Goal: Browse casually: Explore the website without a specific task or goal

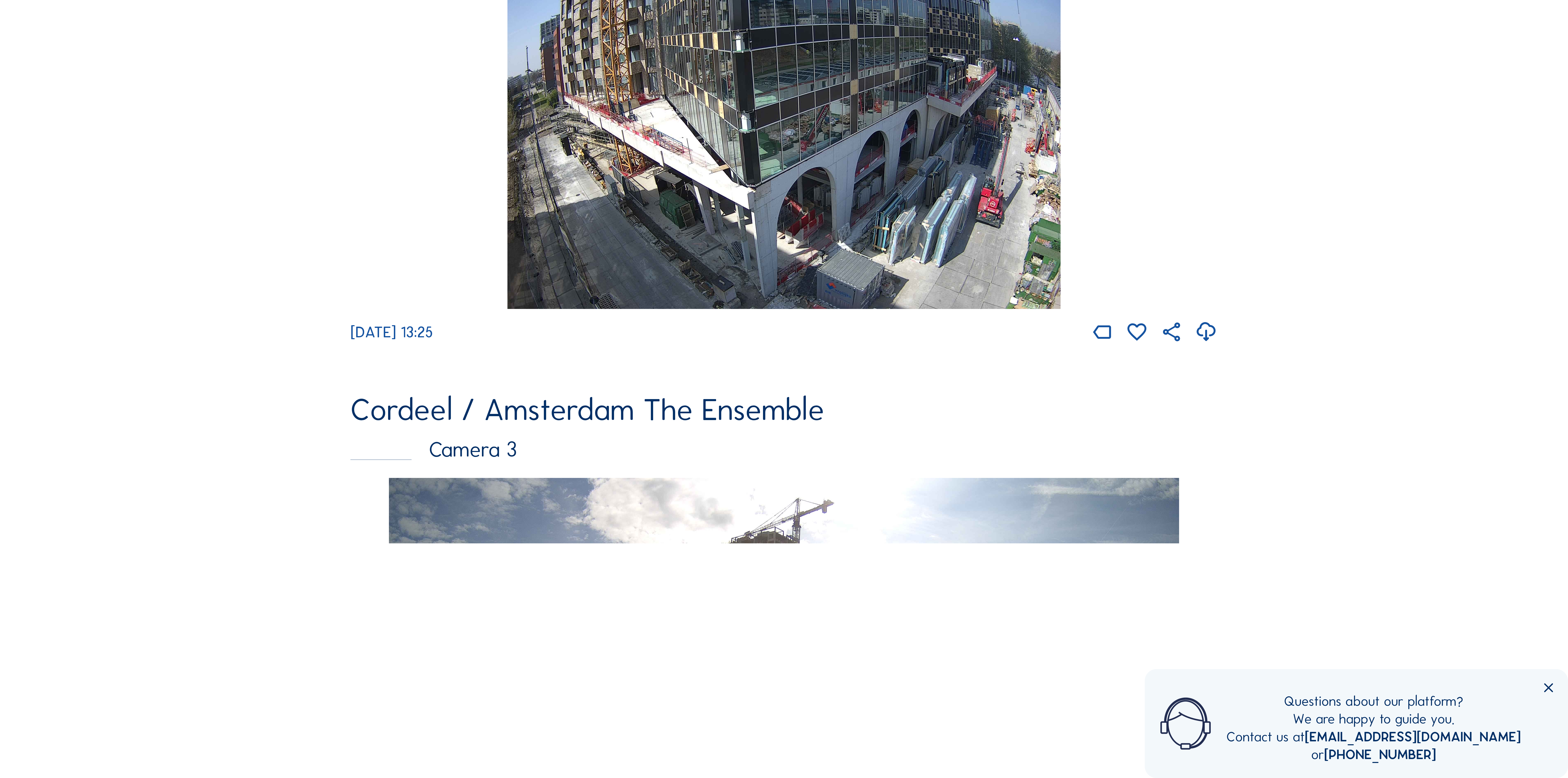
scroll to position [988, 0]
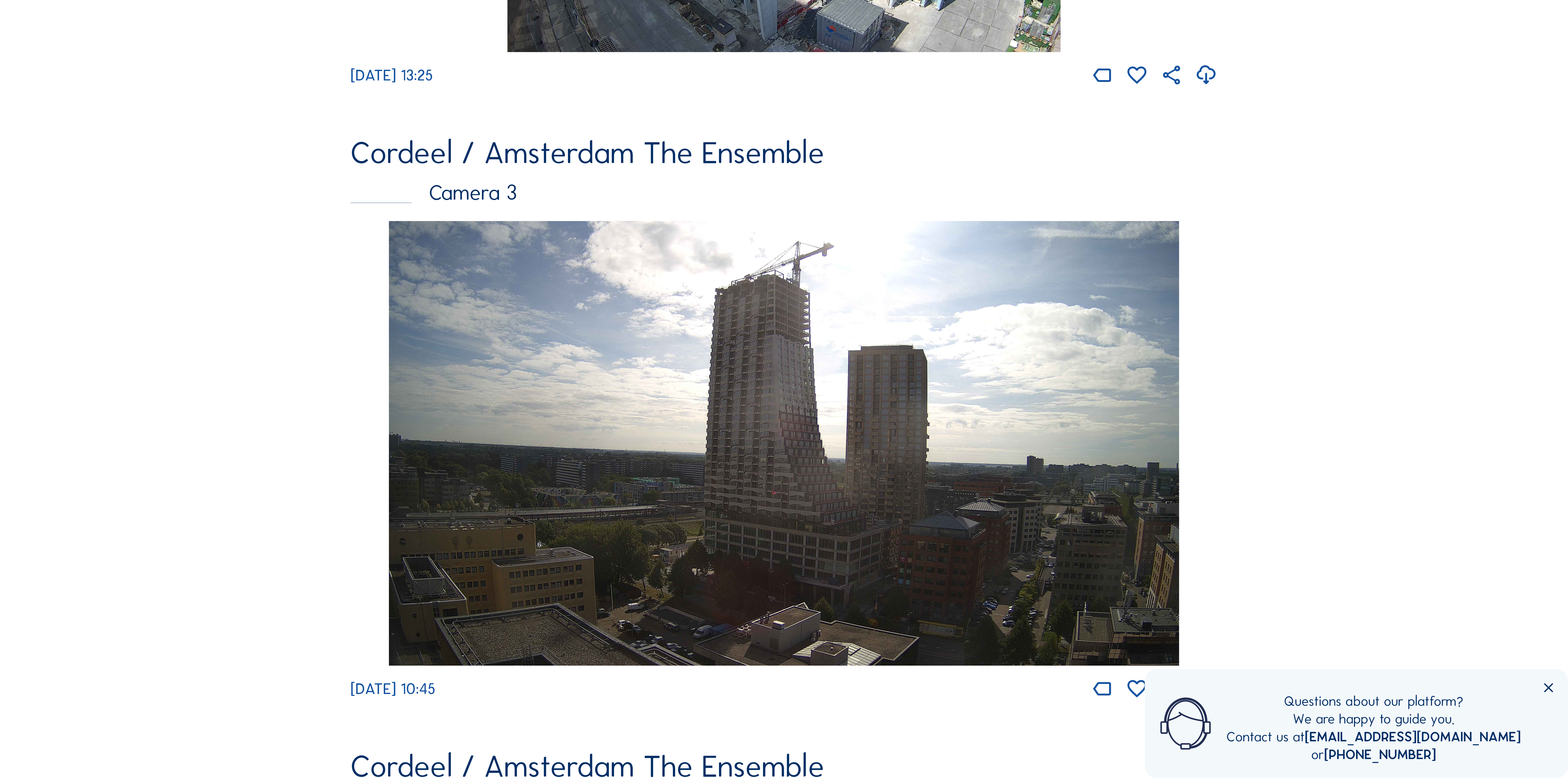
click at [758, 390] on img at bounding box center [784, 443] width 790 height 444
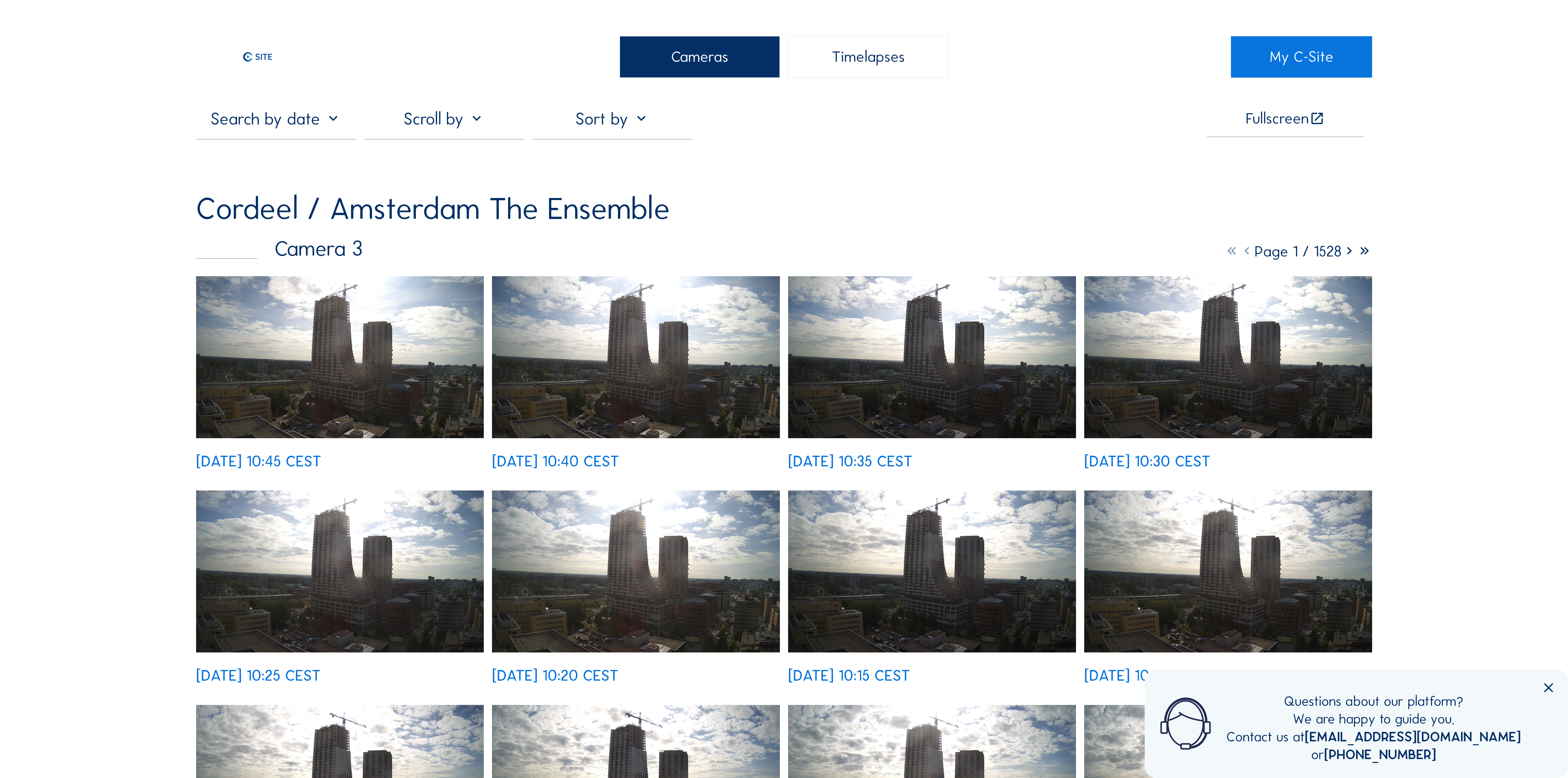
click at [385, 359] on img at bounding box center [340, 357] width 288 height 162
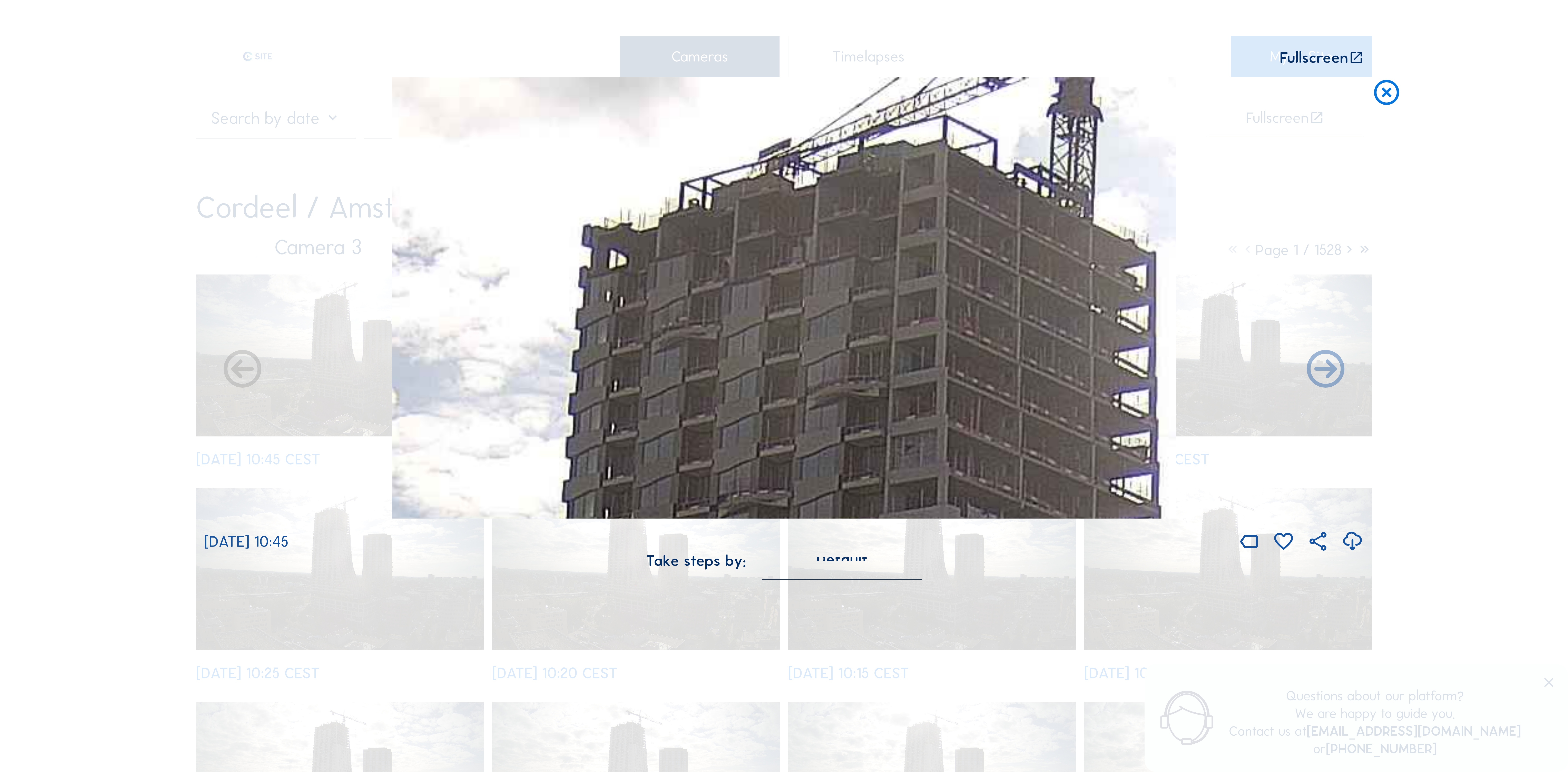
drag, startPoint x: 756, startPoint y: 157, endPoint x: 746, endPoint y: 308, distance: 151.3
click at [746, 308] on img at bounding box center [784, 298] width 784 height 441
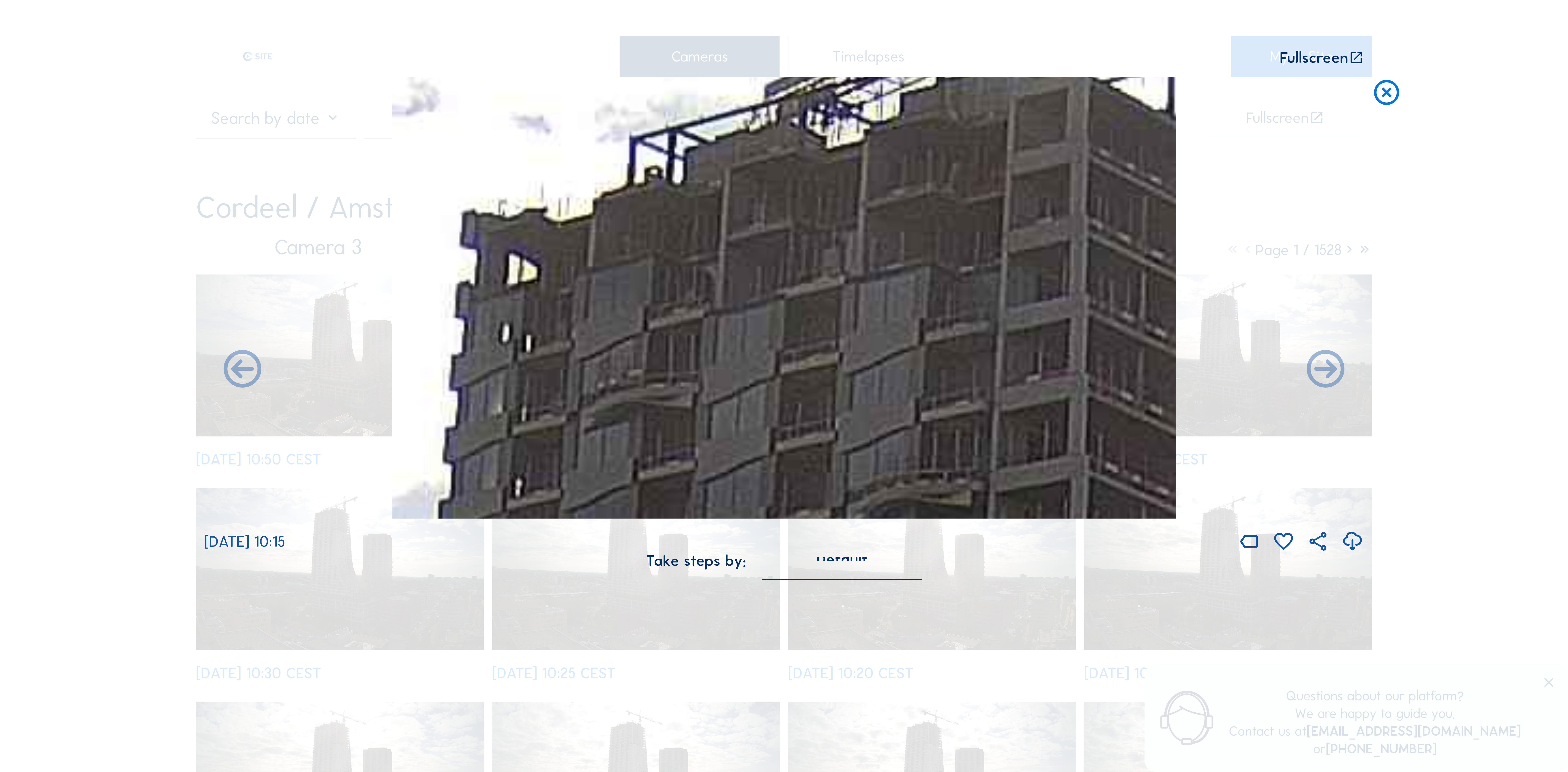
drag, startPoint x: 677, startPoint y: 416, endPoint x: 1255, endPoint y: 315, distance: 586.8
click at [1256, 314] on div "[DATE] 10:15" at bounding box center [783, 315] width 1160 height 476
drag, startPoint x: 1379, startPoint y: 97, endPoint x: 1335, endPoint y: 103, distance: 44.4
click at [1380, 97] on icon at bounding box center [1386, 93] width 30 height 31
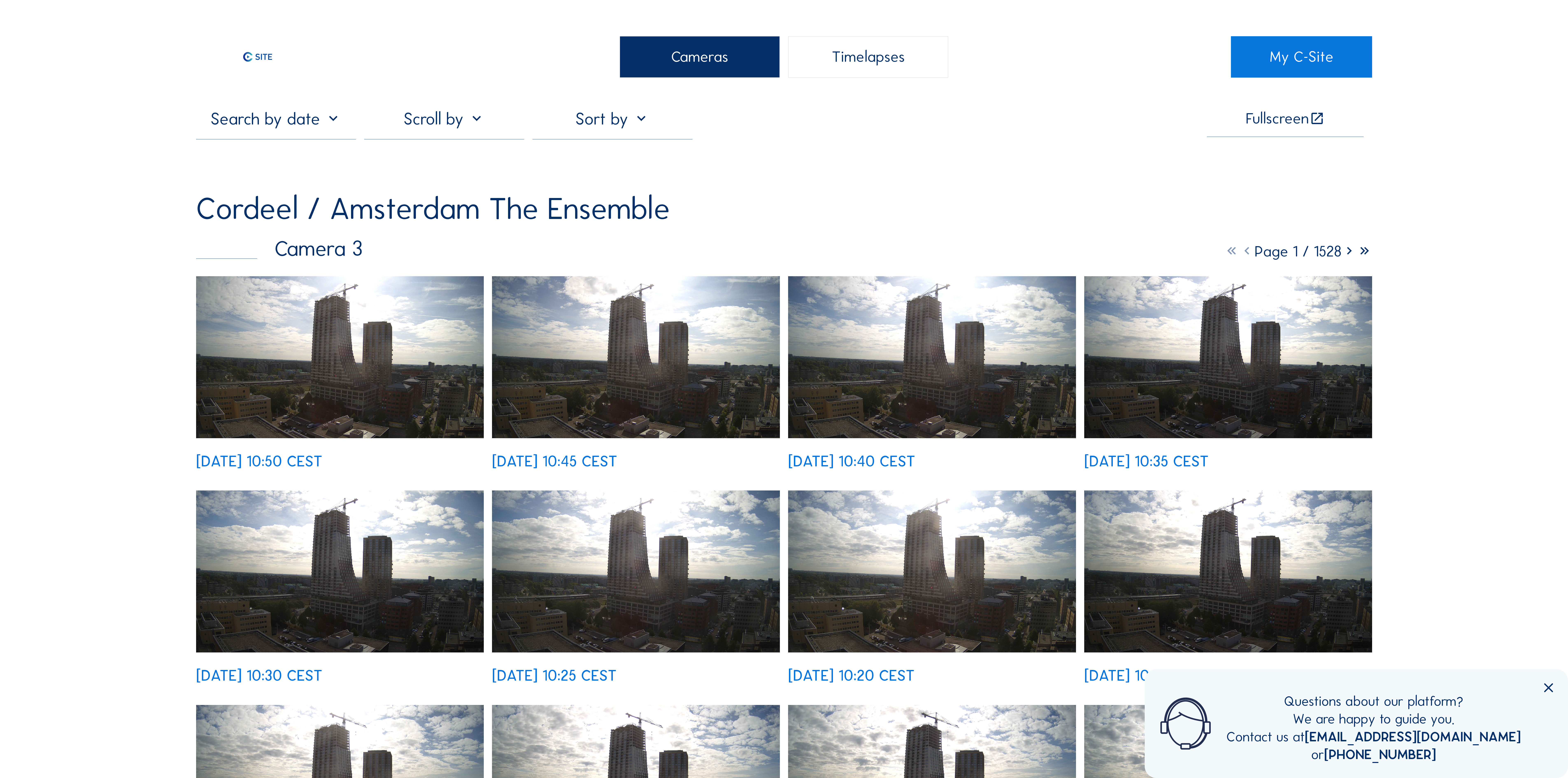
click at [417, 369] on img at bounding box center [340, 357] width 288 height 162
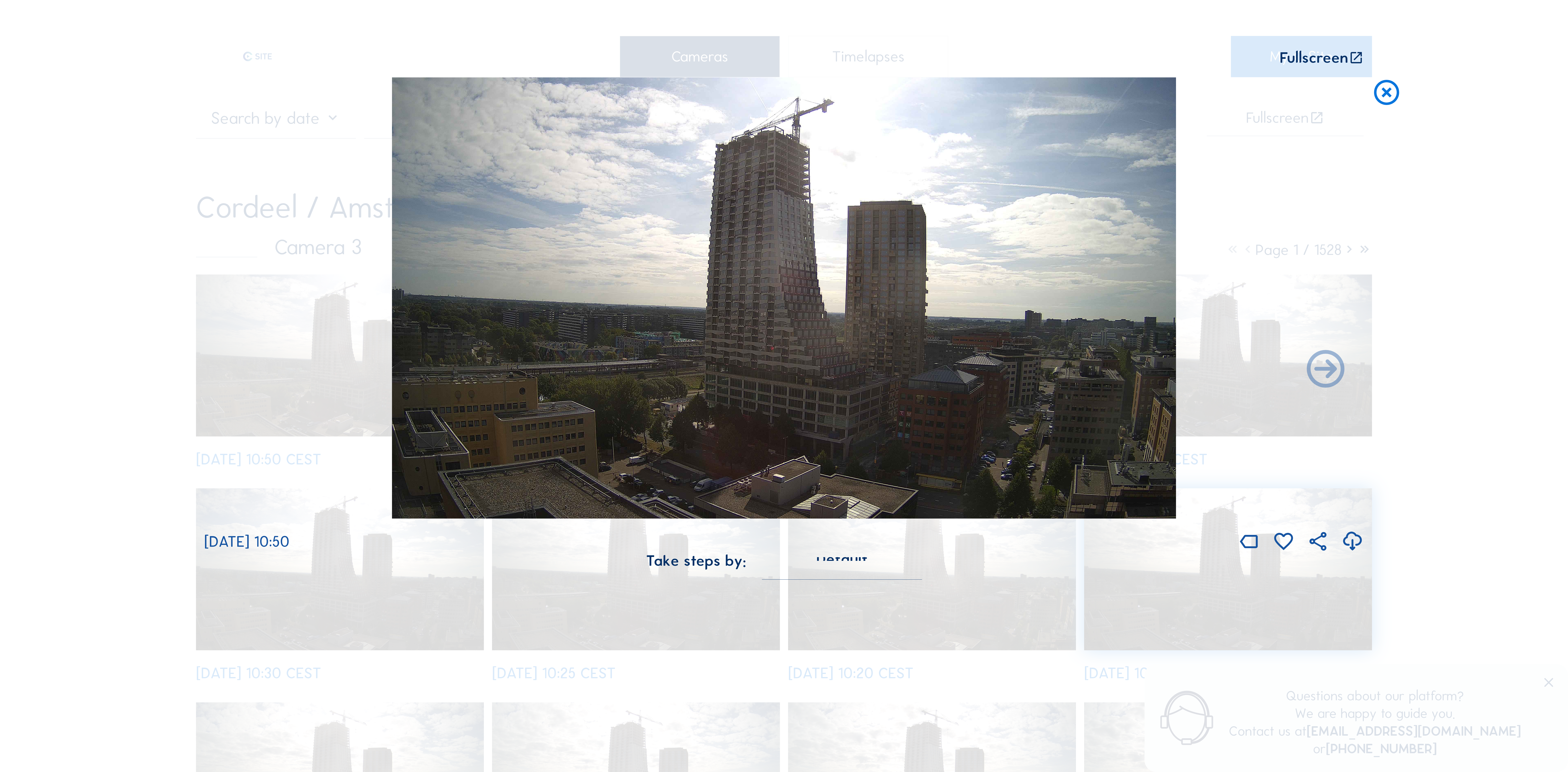
click at [796, 192] on img at bounding box center [784, 298] width 784 height 441
click at [788, 184] on img at bounding box center [784, 298] width 784 height 441
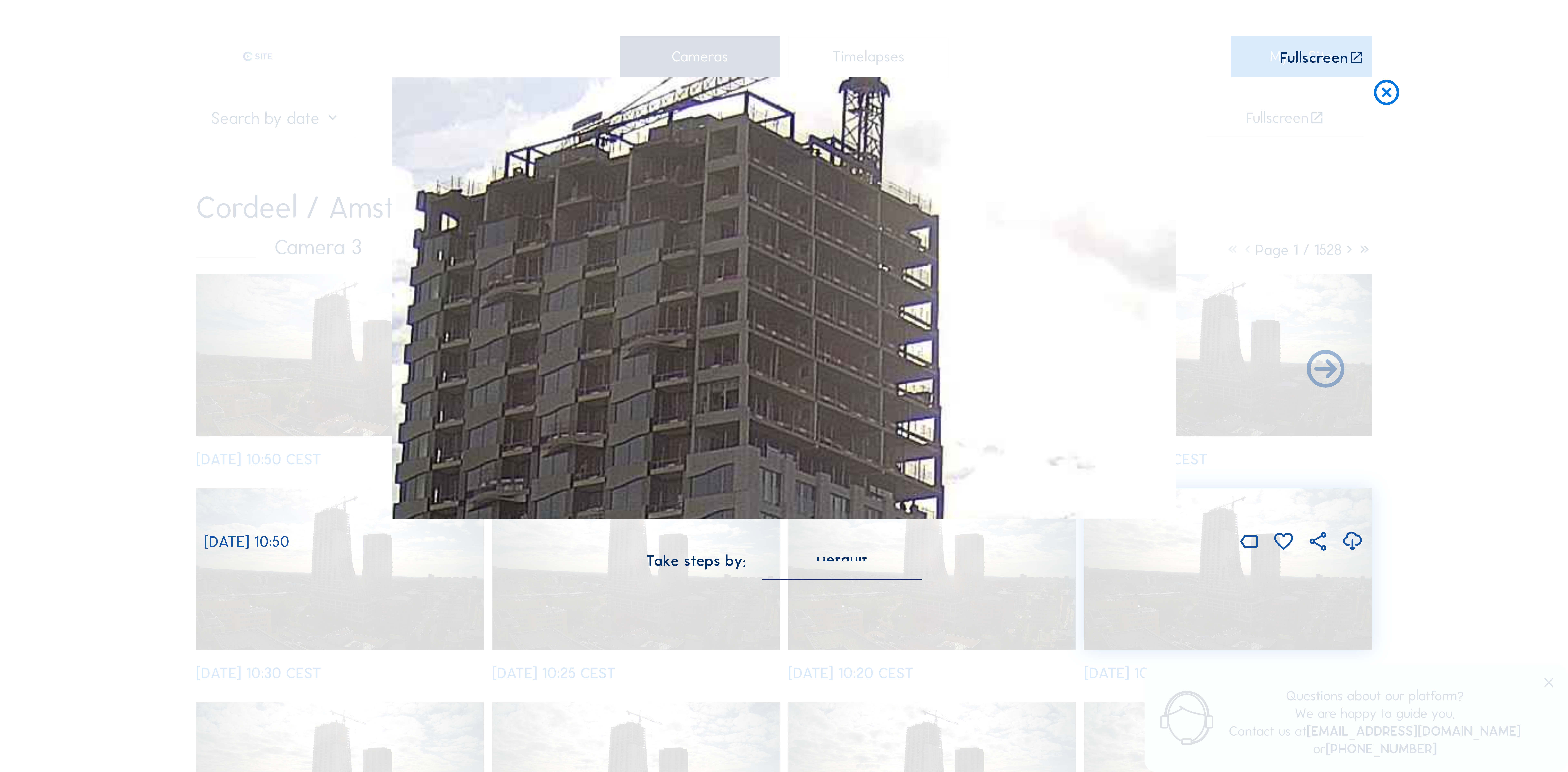
drag, startPoint x: 827, startPoint y: 315, endPoint x: 825, endPoint y: 431, distance: 116.0
click at [825, 431] on img at bounding box center [784, 298] width 784 height 441
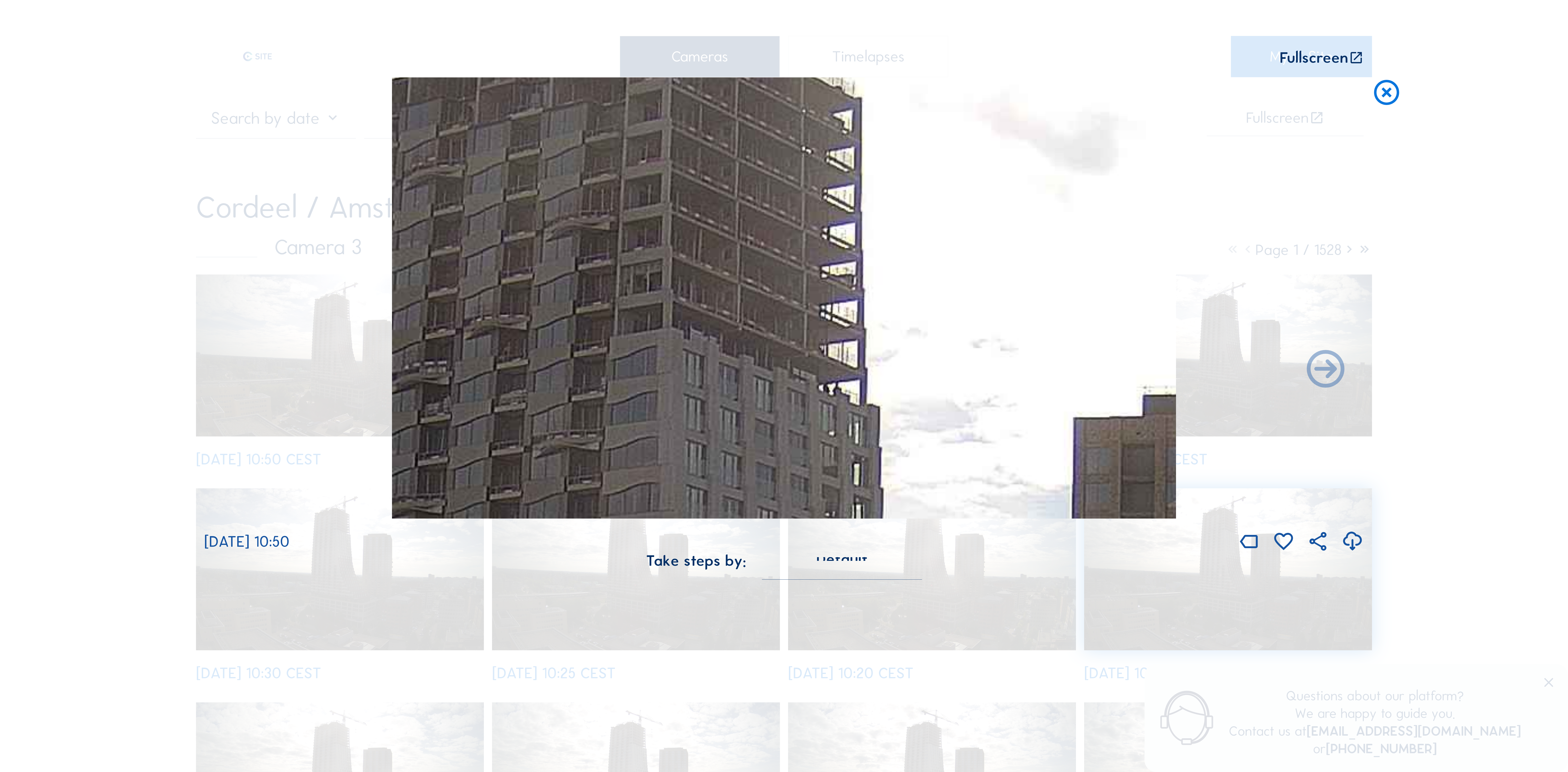
drag, startPoint x: 789, startPoint y: 437, endPoint x: 737, endPoint y: 351, distance: 100.5
click at [737, 351] on img at bounding box center [784, 298] width 784 height 441
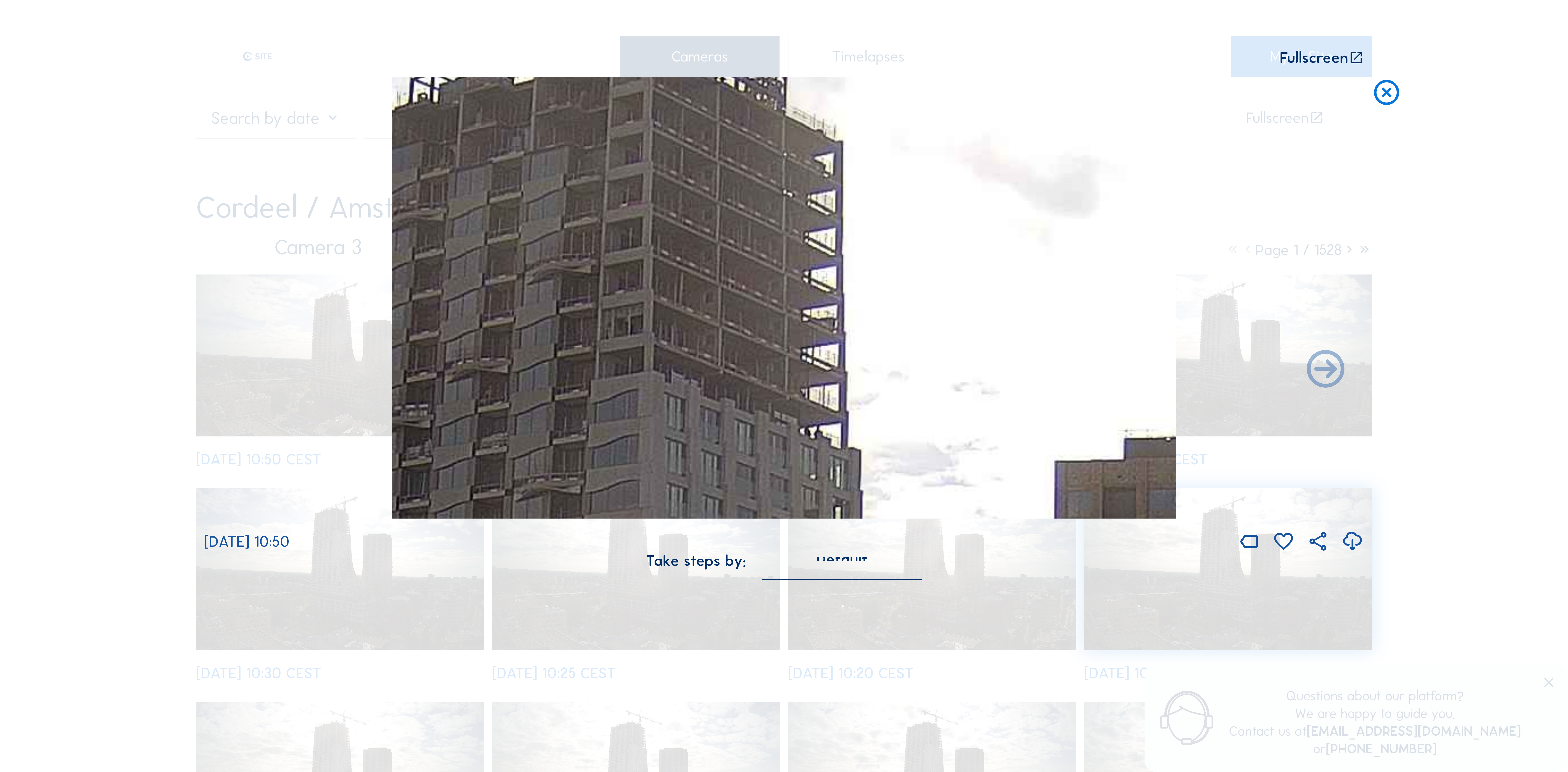
drag, startPoint x: 705, startPoint y: 337, endPoint x: 696, endPoint y: 396, distance: 59.7
click at [696, 402] on img at bounding box center [784, 298] width 784 height 441
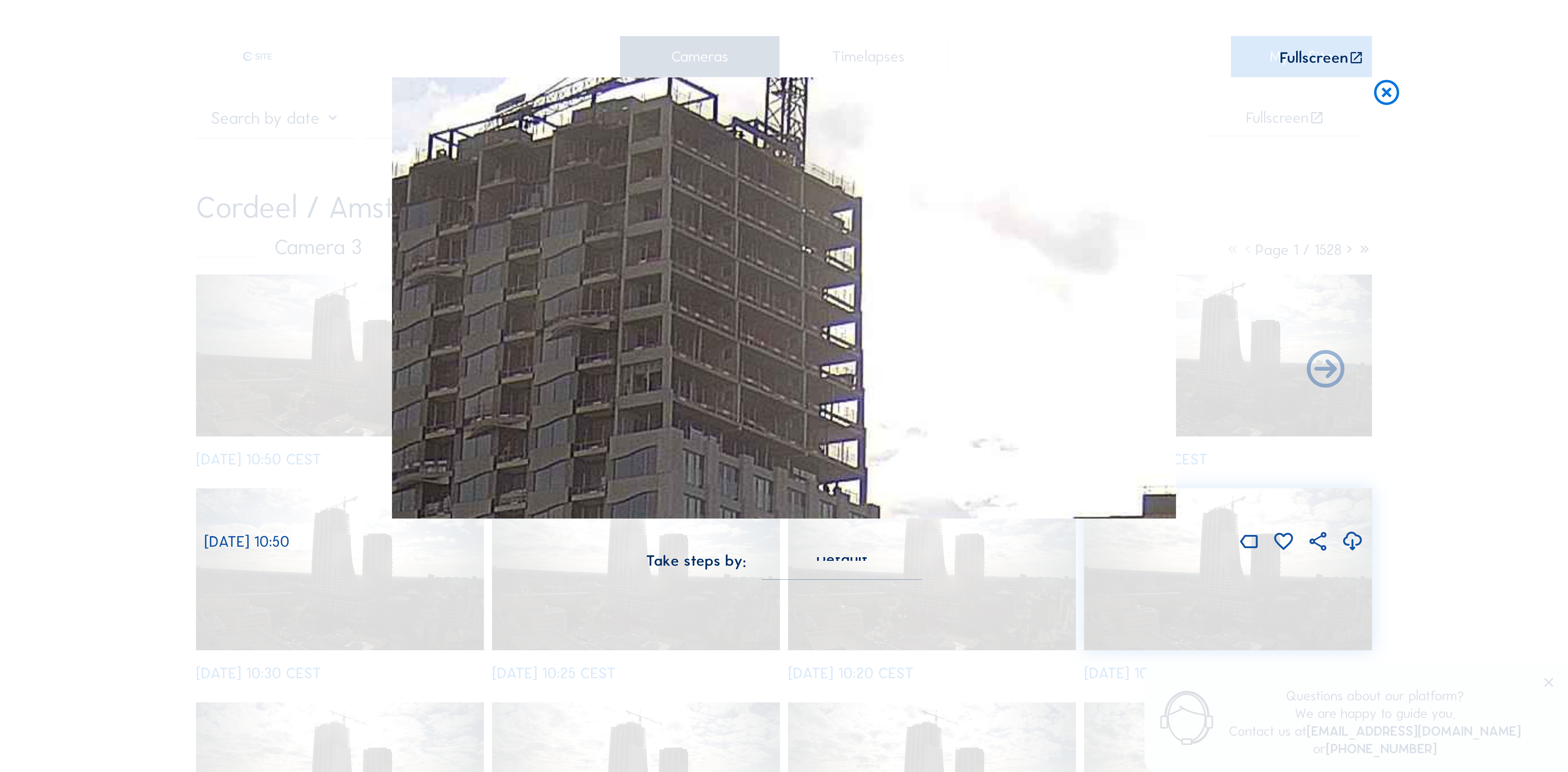
drag, startPoint x: 743, startPoint y: 385, endPoint x: 762, endPoint y: 442, distance: 60.1
click at [762, 442] on img at bounding box center [784, 298] width 784 height 441
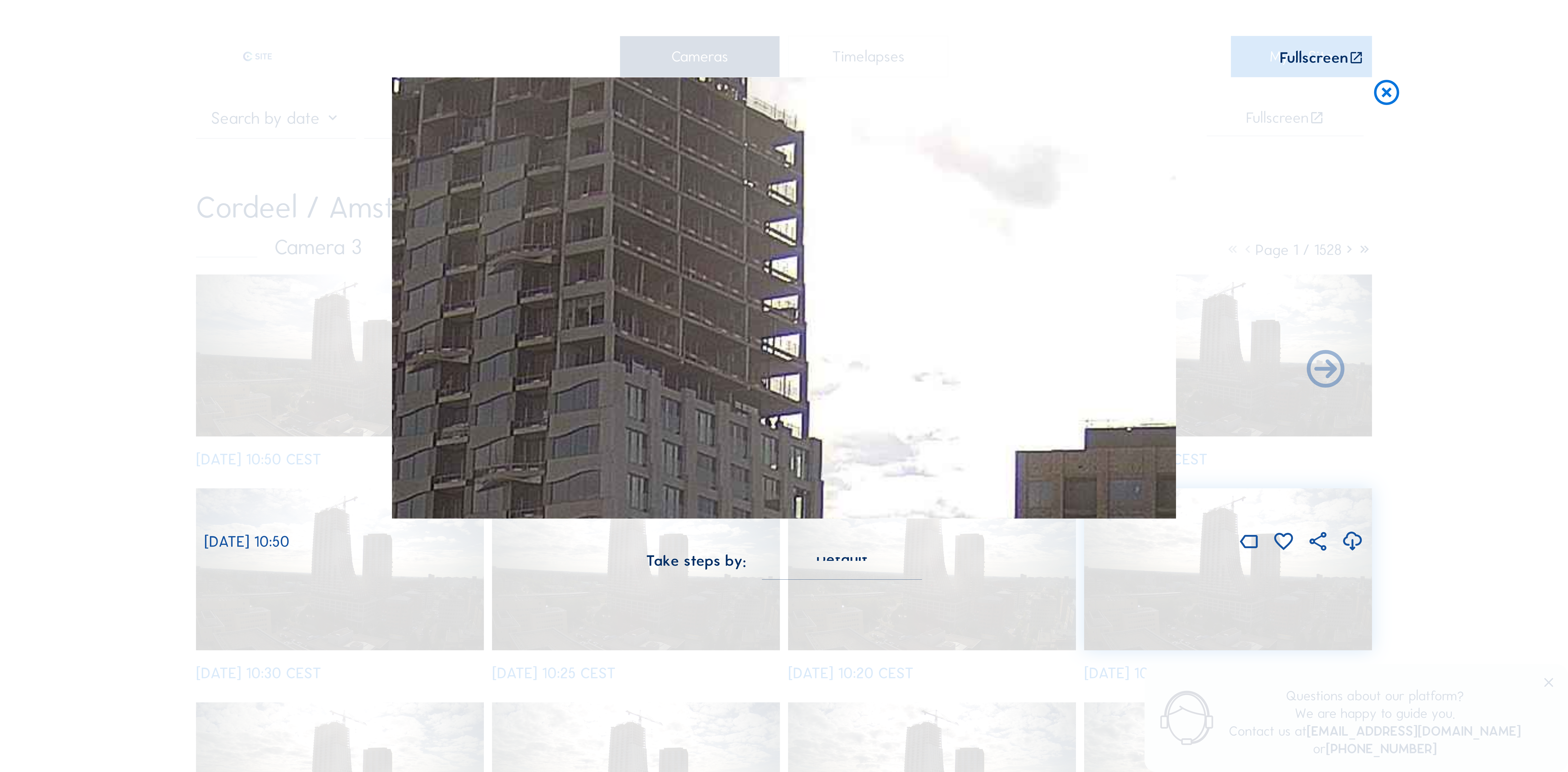
drag, startPoint x: 700, startPoint y: 364, endPoint x: 665, endPoint y: 347, distance: 38.9
click at [665, 347] on img at bounding box center [784, 298] width 784 height 441
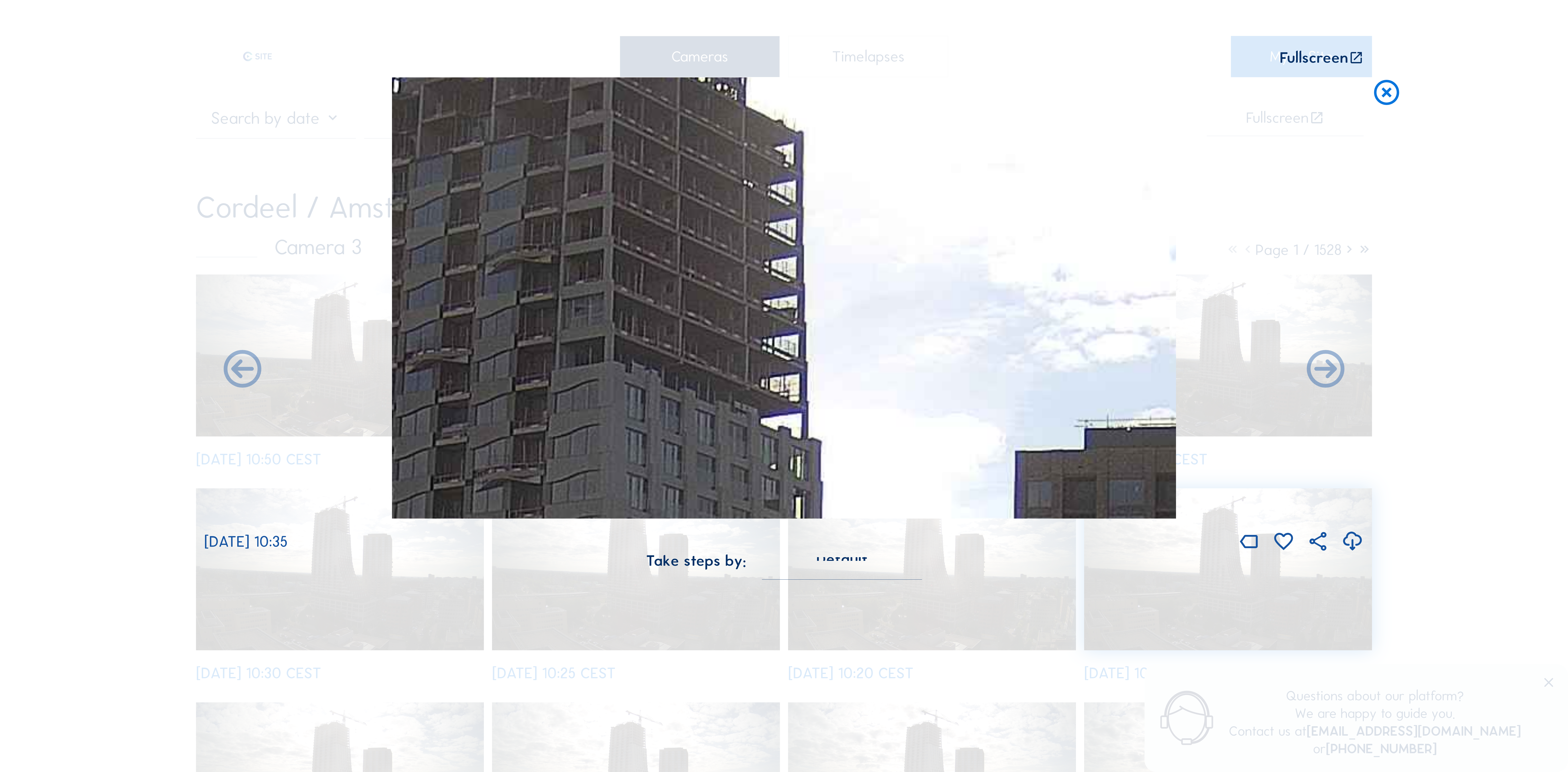
click at [1387, 91] on icon at bounding box center [1386, 93] width 30 height 31
